Goal: Register for event/course

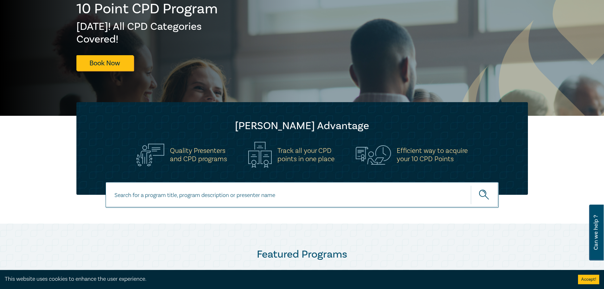
scroll to position [95, 0]
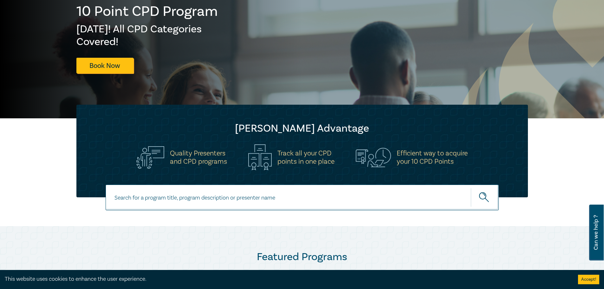
click at [183, 201] on input at bounding box center [302, 198] width 393 height 26
type input "Trust & Estate Litigation"
click at [471, 188] on button "submit" at bounding box center [485, 197] width 28 height 19
